Goal: Task Accomplishment & Management: Manage account settings

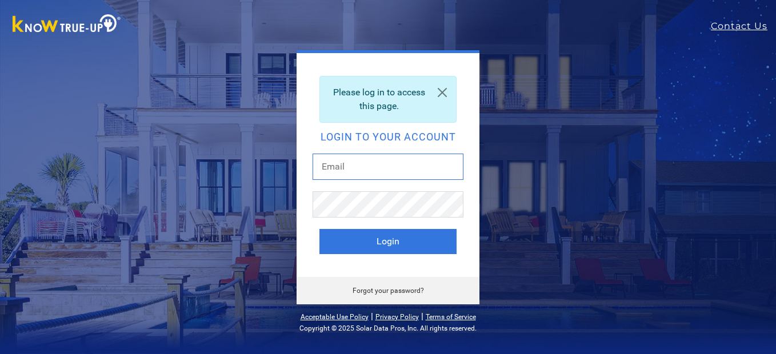
click at [370, 168] on input "text" at bounding box center [387, 167] width 151 height 26
type input "[EMAIL_ADDRESS][DOMAIN_NAME]"
click at [319, 229] on button "Login" at bounding box center [387, 241] width 137 height 25
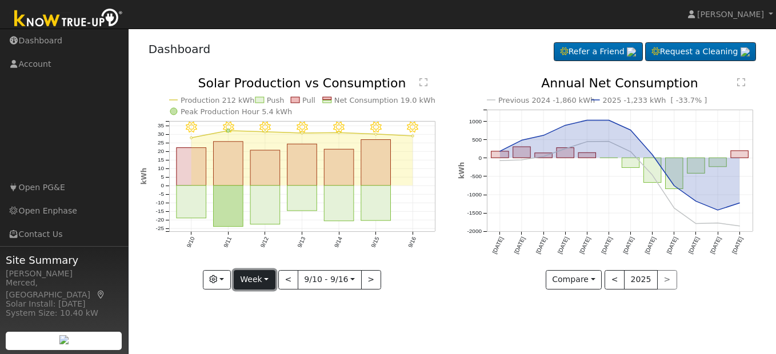
click at [271, 278] on button "Week" at bounding box center [255, 279] width 42 height 19
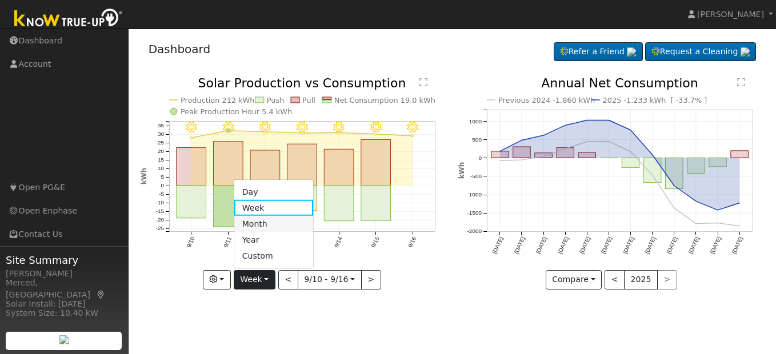
click at [272, 226] on link "Month" at bounding box center [273, 224] width 79 height 16
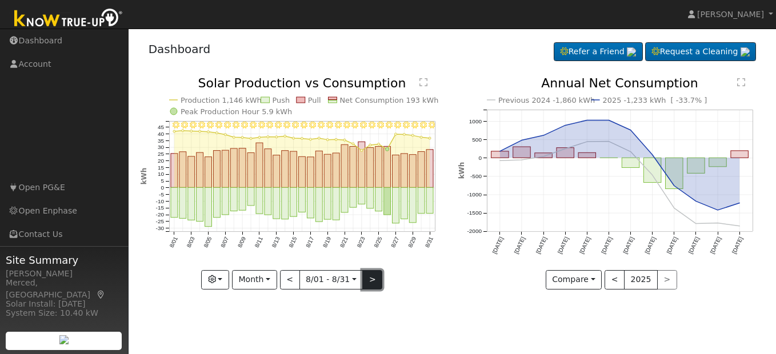
click at [367, 281] on button ">" at bounding box center [372, 279] width 20 height 19
type input "[DATE]"
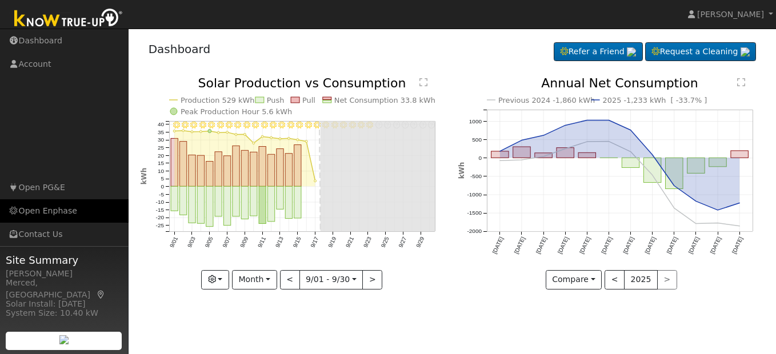
click at [79, 212] on link "Open Enphase" at bounding box center [64, 210] width 129 height 23
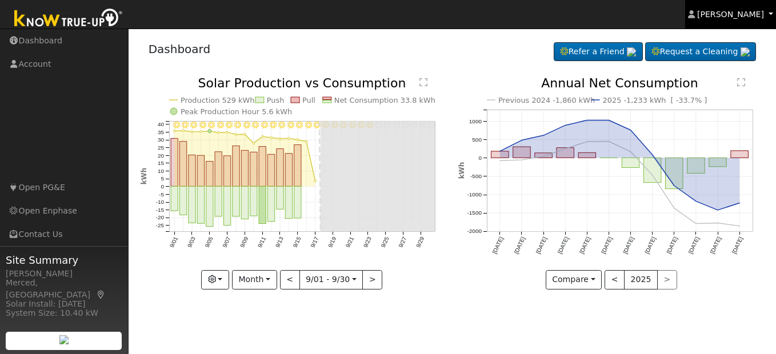
click at [719, 21] on link "[PERSON_NAME]" at bounding box center [730, 14] width 91 height 29
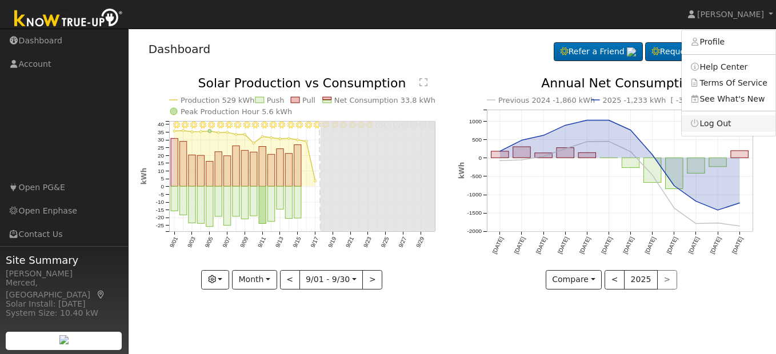
click at [714, 121] on link "Log Out" at bounding box center [729, 123] width 94 height 16
